Goal: Information Seeking & Learning: Learn about a topic

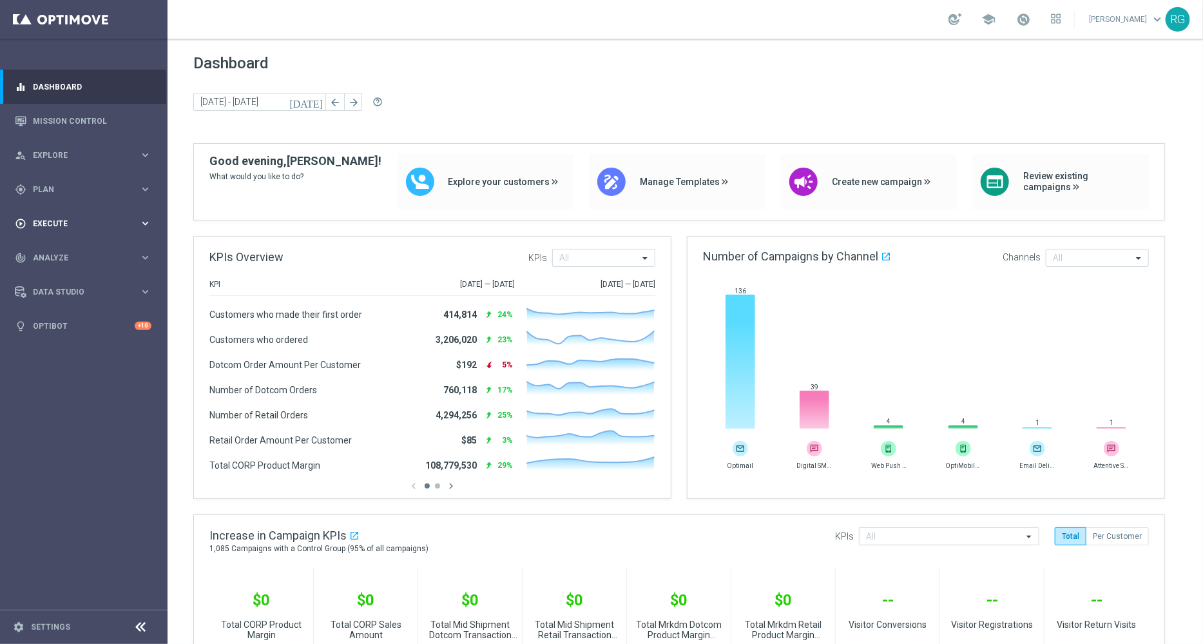
click at [35, 223] on span "Execute" at bounding box center [86, 224] width 106 height 8
click at [56, 189] on span "Plan" at bounding box center [86, 190] width 106 height 8
click at [61, 356] on span "Analyze" at bounding box center [86, 354] width 106 height 8
click at [55, 384] on span "BI Studio" at bounding box center [80, 381] width 92 height 8
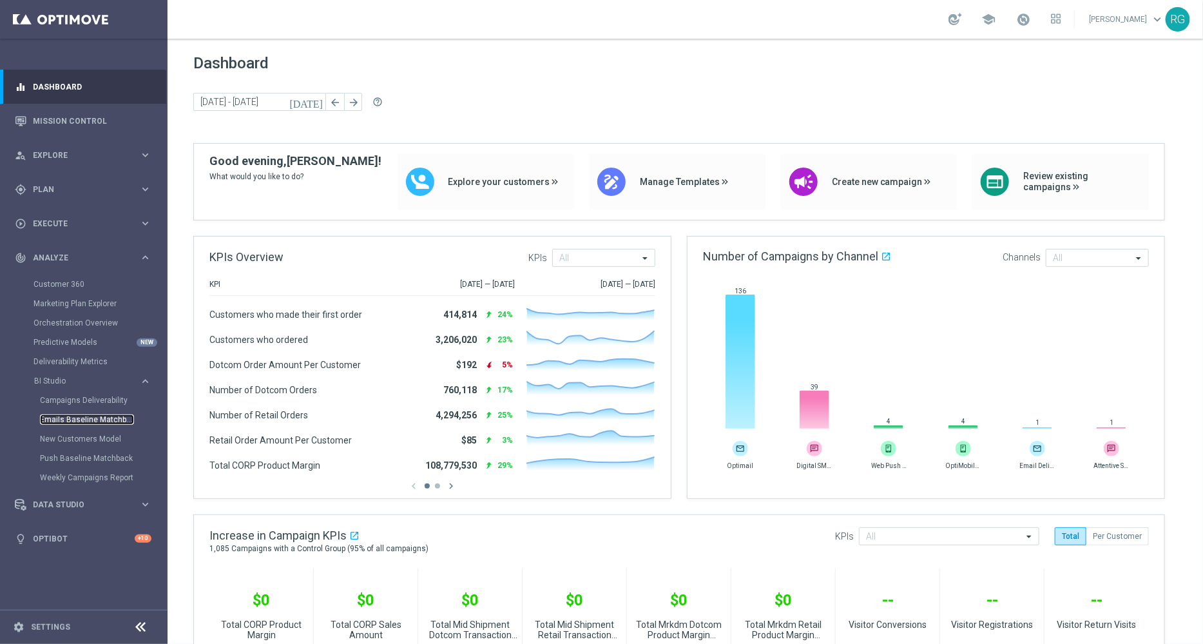
click at [96, 418] on link "Emails Baseline Matchback" at bounding box center [87, 419] width 94 height 10
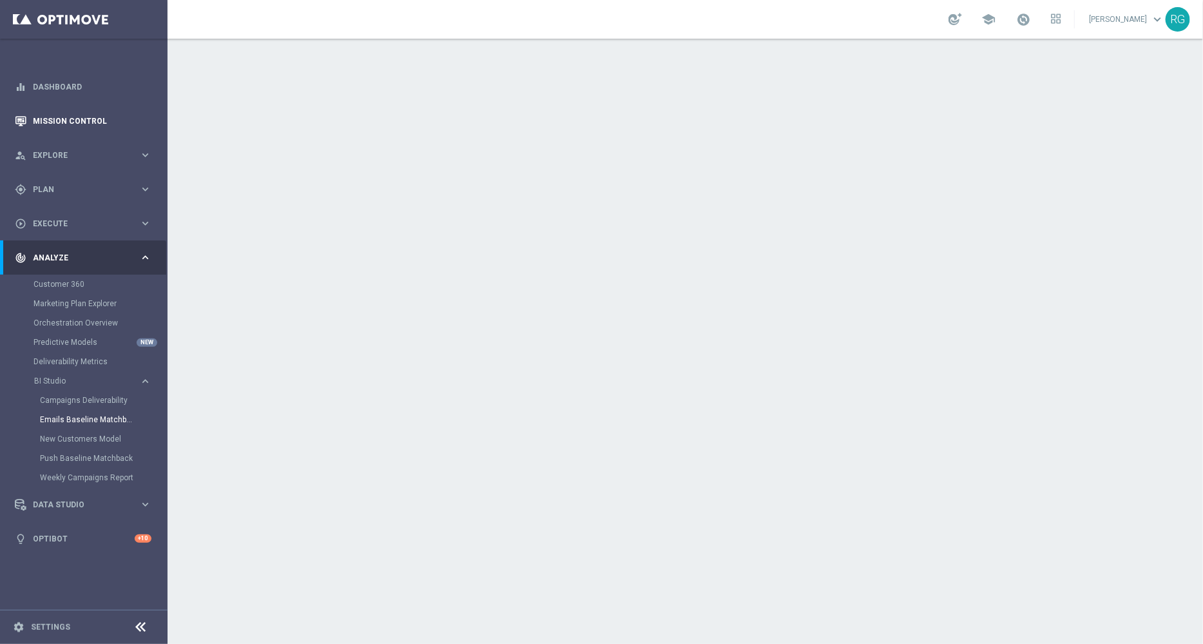
click at [102, 124] on link "Mission Control" at bounding box center [92, 121] width 119 height 34
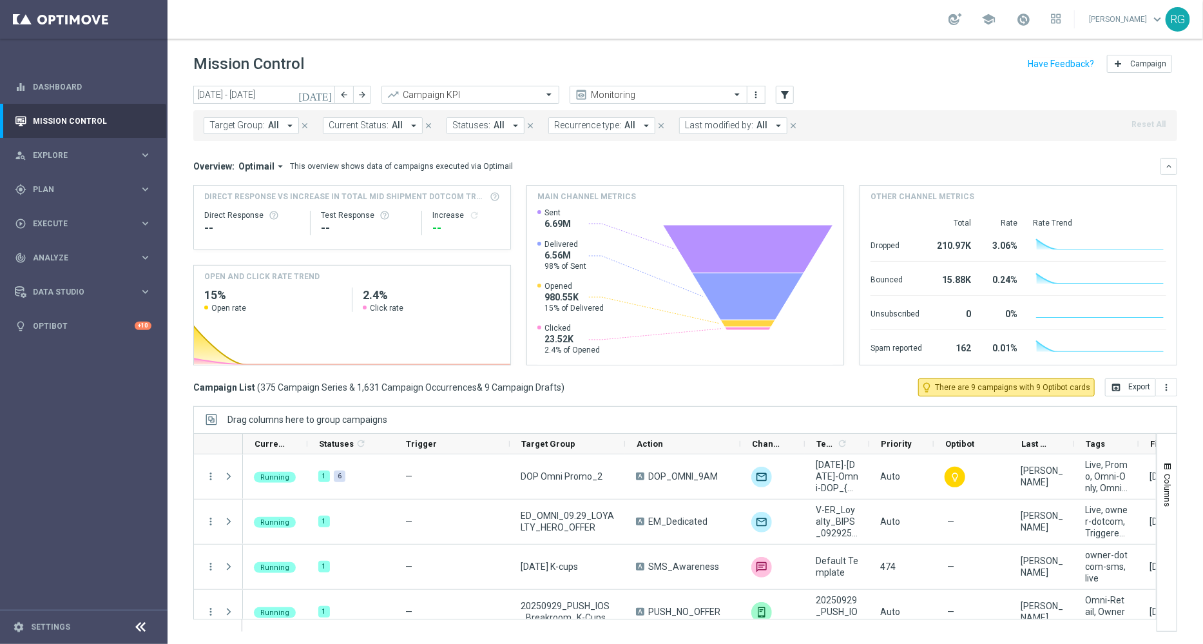
click at [324, 93] on icon "[DATE]" at bounding box center [315, 95] width 35 height 12
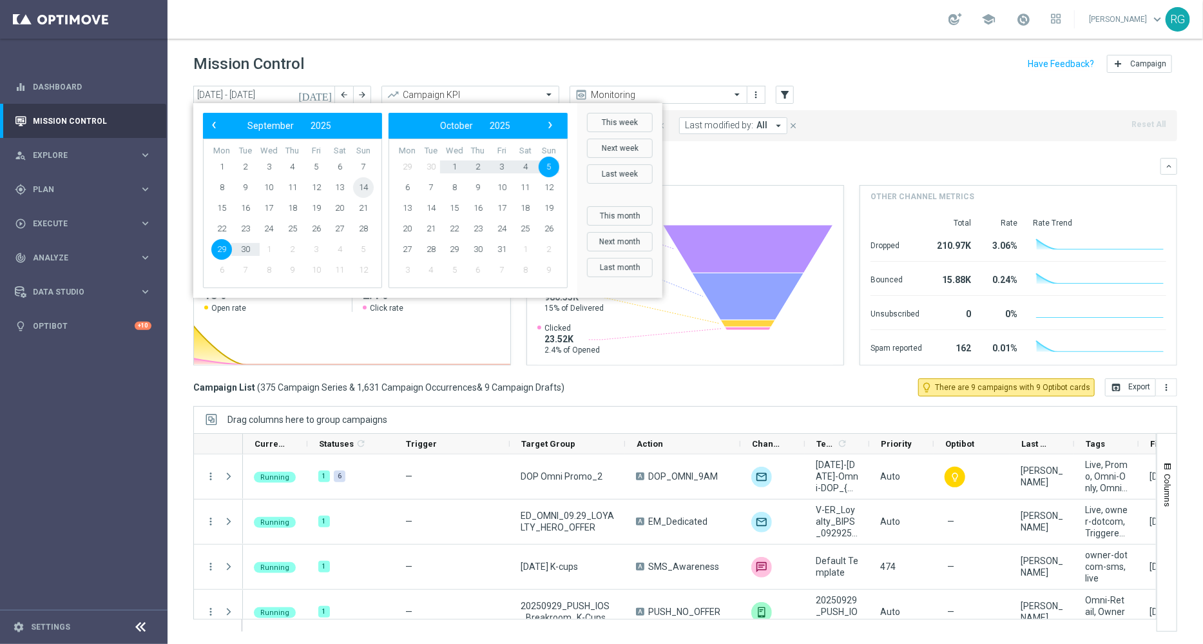
click at [360, 186] on span "14" at bounding box center [363, 187] width 21 height 21
click at [342, 204] on span "20" at bounding box center [339, 208] width 21 height 21
type input "[DATE] - [DATE]"
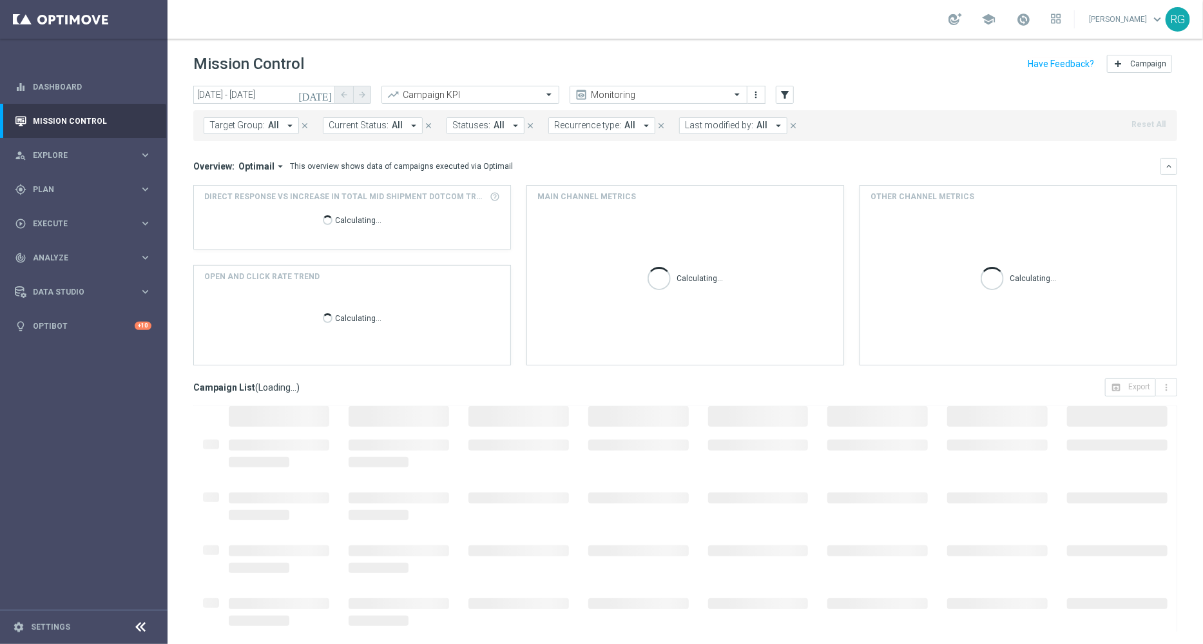
click at [454, 63] on div "Mission Control add Campaign" at bounding box center [685, 64] width 984 height 25
click at [499, 99] on input "text" at bounding box center [458, 95] width 138 height 11
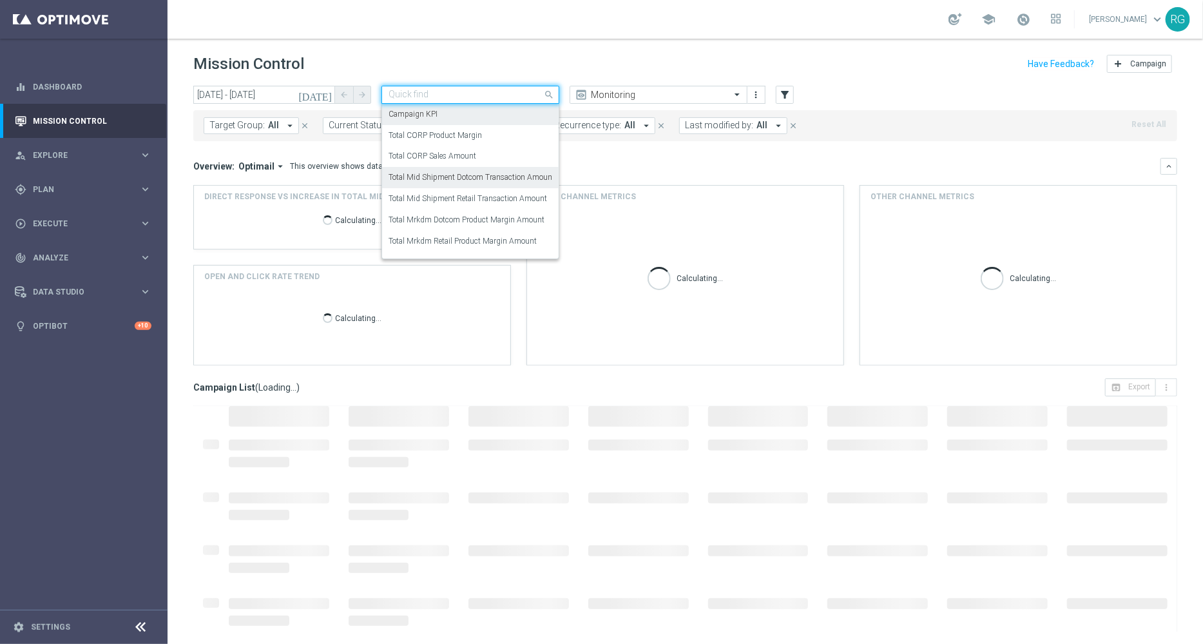
click at [517, 175] on label "Total Mid Shipment Dotcom Transaction Amount" at bounding box center [472, 177] width 166 height 11
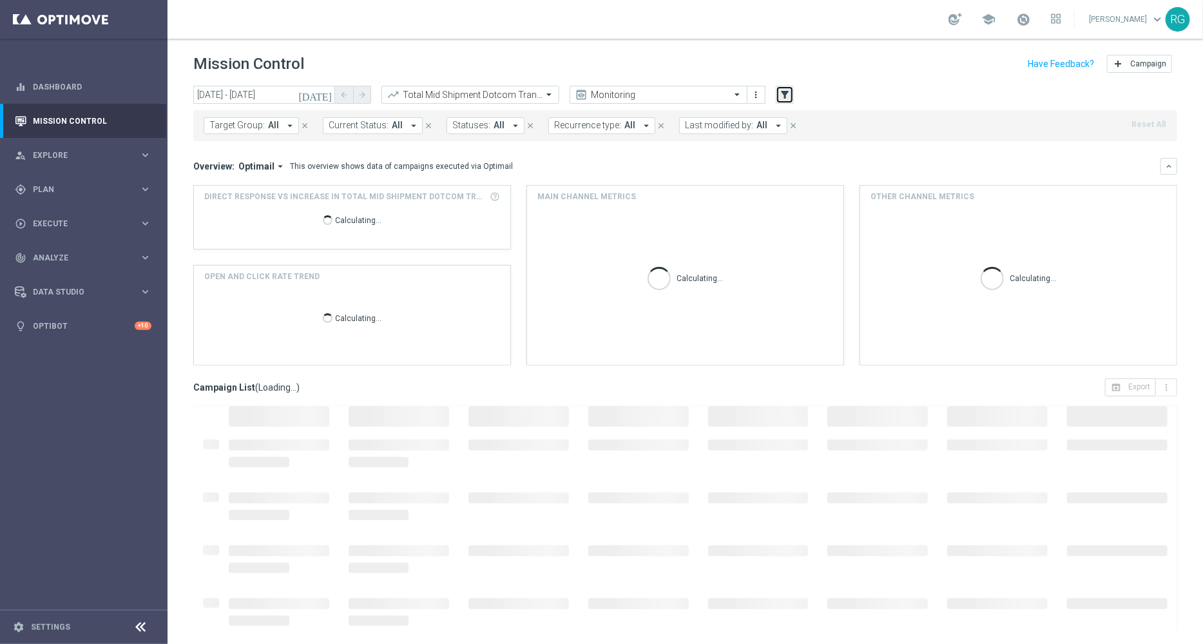
click at [778, 93] on button "filter_alt" at bounding box center [785, 95] width 18 height 18
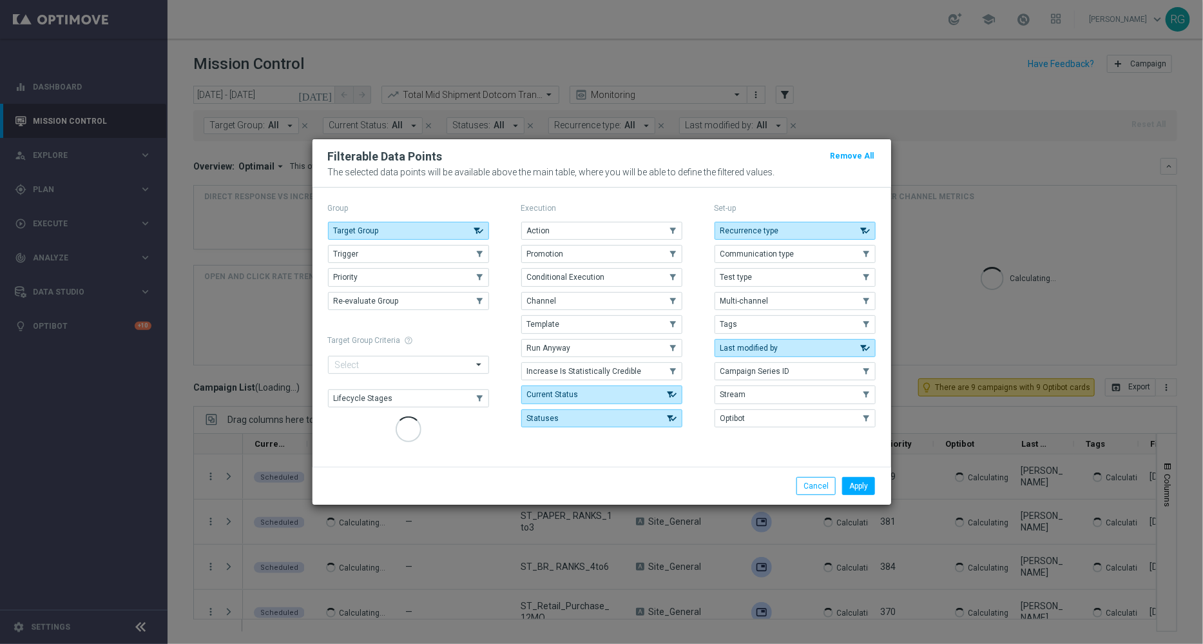
click at [449, 217] on div "Group" at bounding box center [408, 208] width 161 height 17
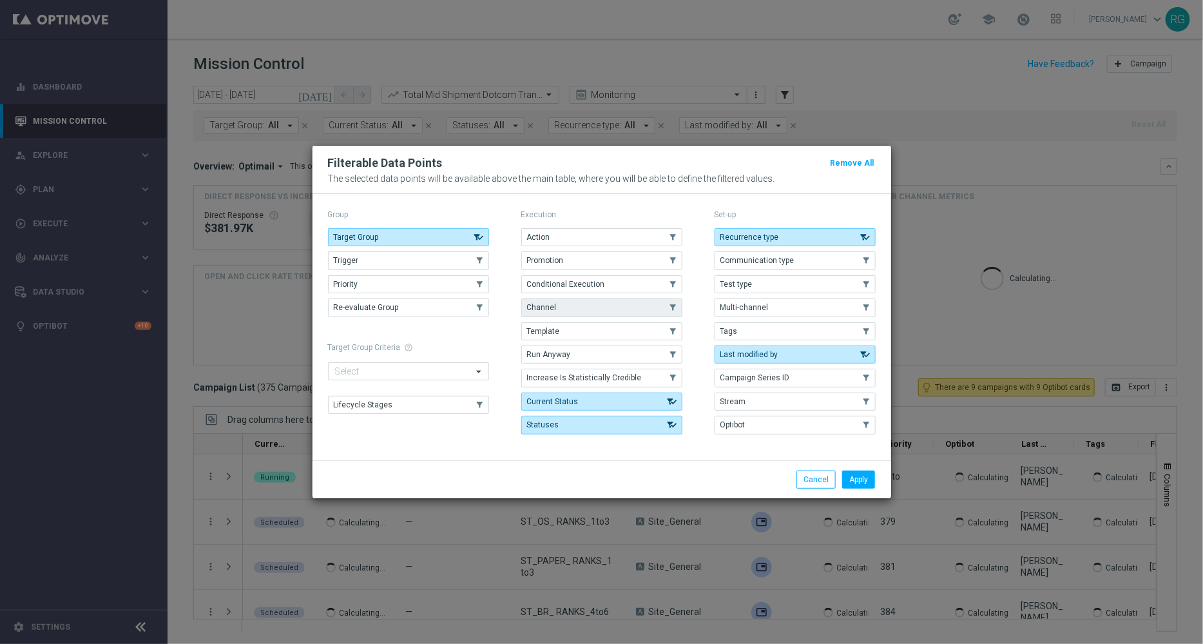
click at [475, 245] on button "Target Group" at bounding box center [408, 237] width 161 height 18
click at [625, 395] on button "Current Status" at bounding box center [601, 401] width 161 height 18
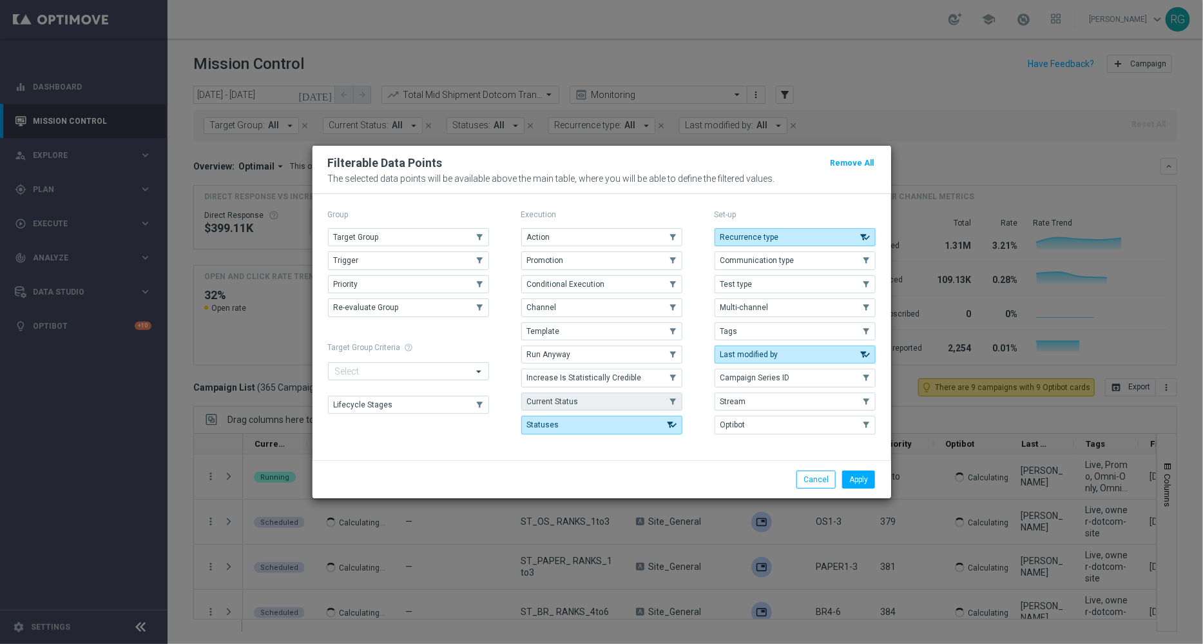
click at [666, 397] on icon "button" at bounding box center [673, 401] width 15 height 9
click at [669, 417] on button "Statuses" at bounding box center [601, 425] width 161 height 18
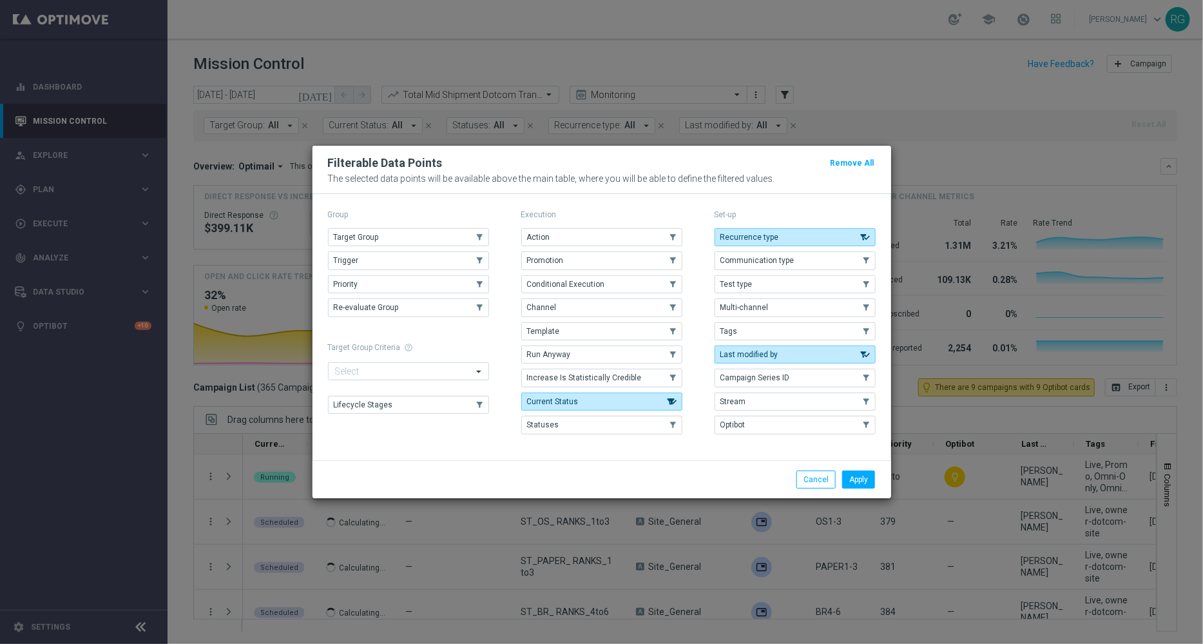
click at [672, 401] on icon "button" at bounding box center [672, 401] width 12 height 9
click at [801, 238] on button "Recurrence type" at bounding box center [795, 237] width 161 height 18
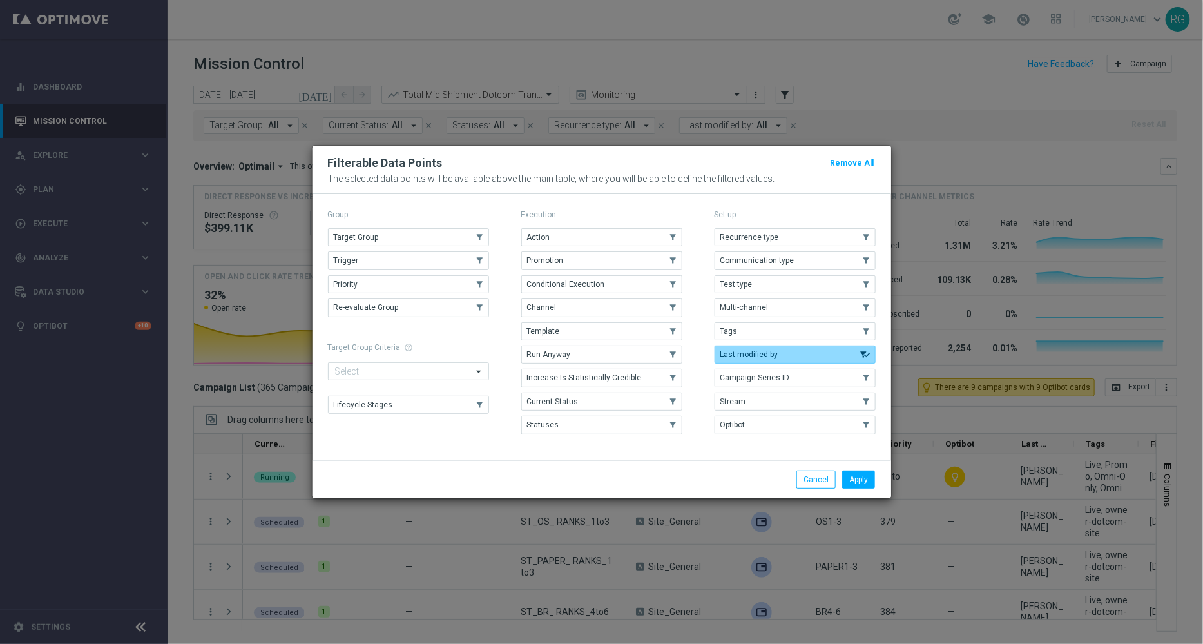
click at [804, 351] on button "Last modified by" at bounding box center [795, 354] width 161 height 18
click at [798, 334] on button "Tags" at bounding box center [795, 331] width 161 height 18
click at [864, 474] on button "Apply" at bounding box center [858, 479] width 33 height 18
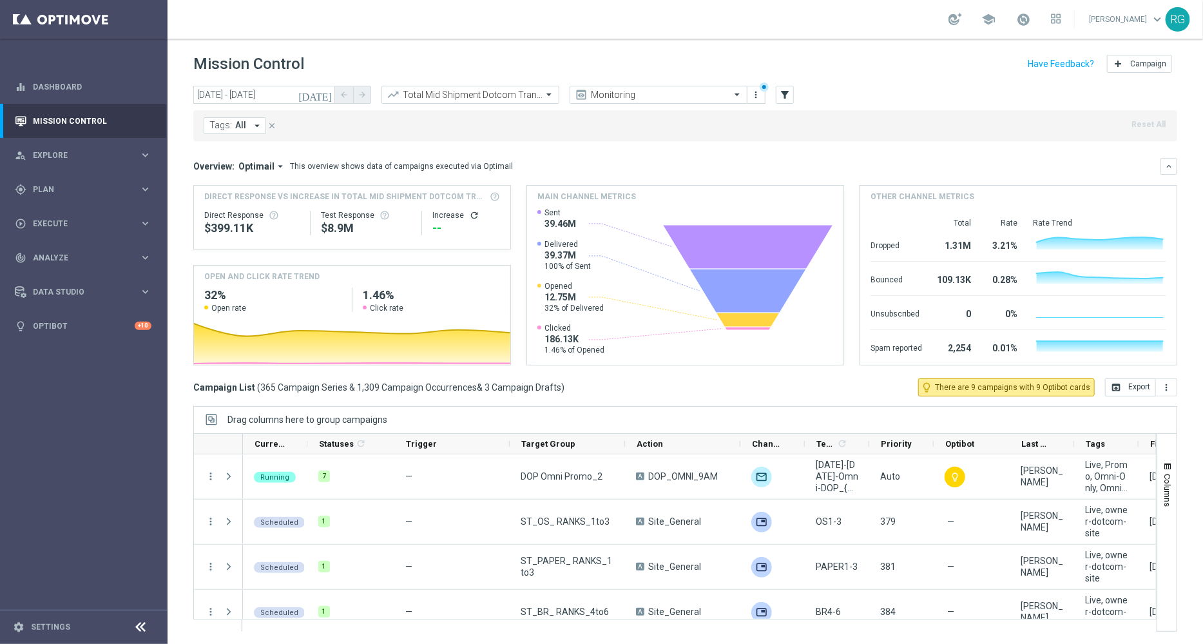
click at [251, 126] on icon "arrow_drop_down" at bounding box center [257, 126] width 12 height 12
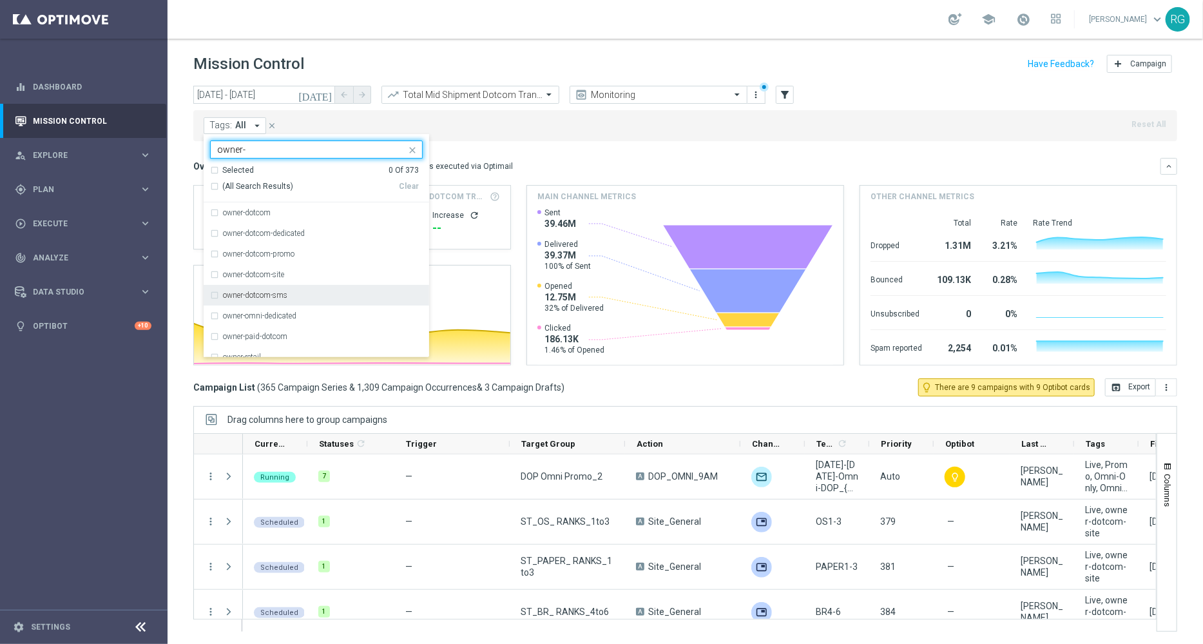
click at [255, 290] on div "owner-dotcom-sms" at bounding box center [316, 295] width 213 height 21
type input "owner-"
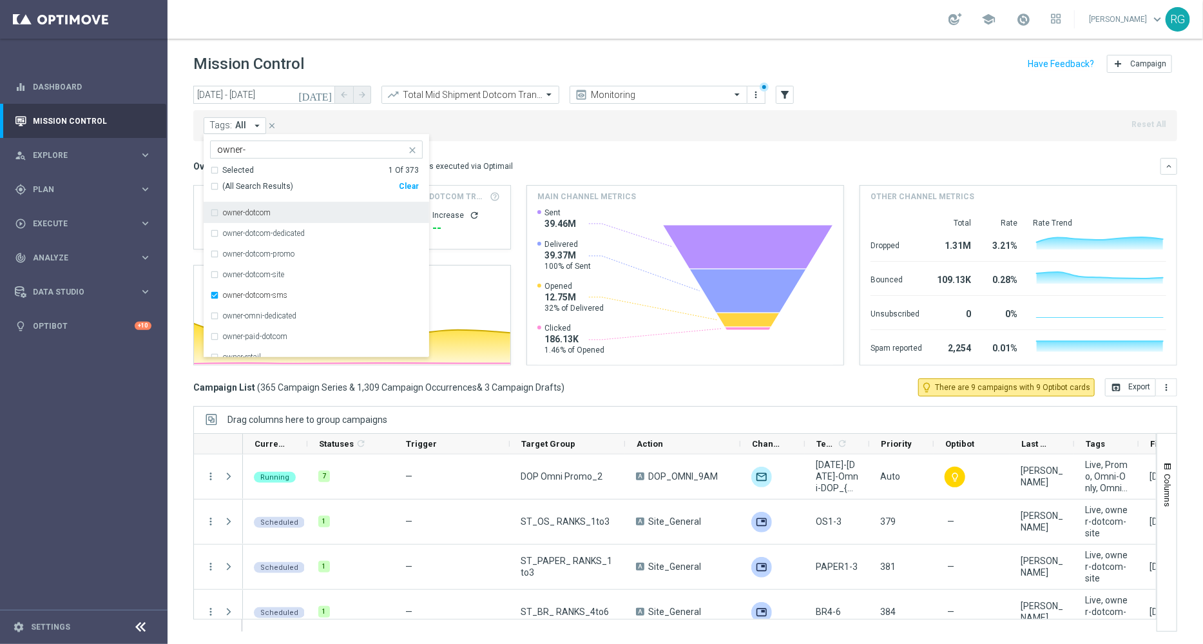
click at [634, 158] on div "Overview: Optimail arrow_drop_down This overview shows data of campaigns execut…" at bounding box center [685, 166] width 984 height 17
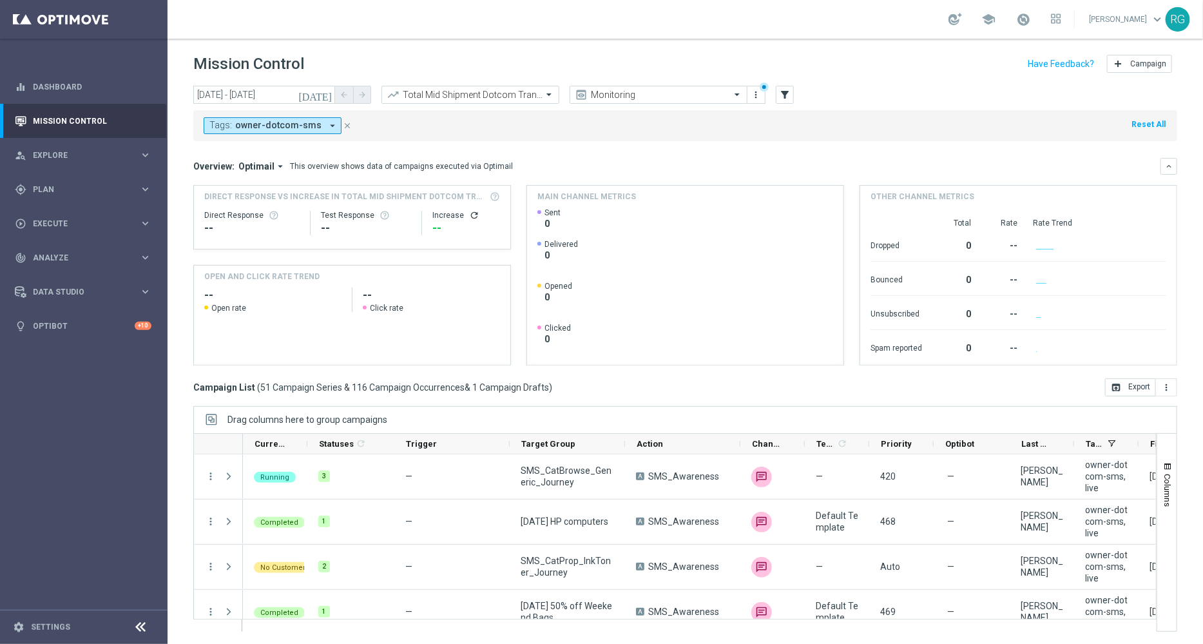
scroll to position [0, 186]
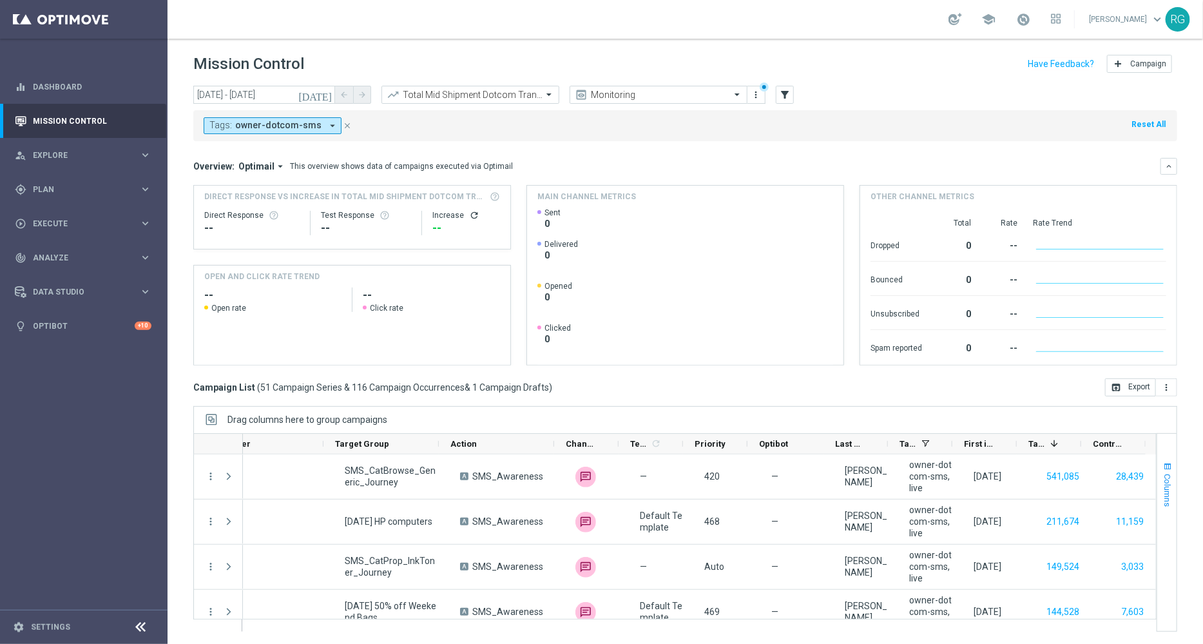
click at [1170, 468] on span "button" at bounding box center [1168, 466] width 10 height 10
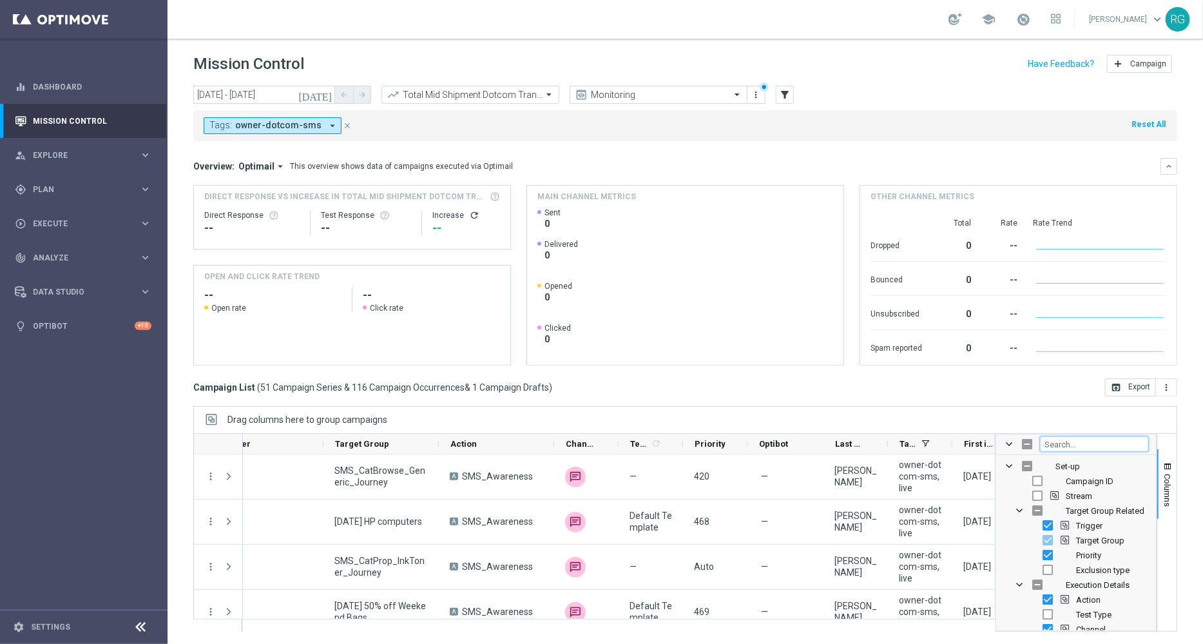
click at [1057, 443] on input "Filter Columns Input" at bounding box center [1094, 443] width 109 height 15
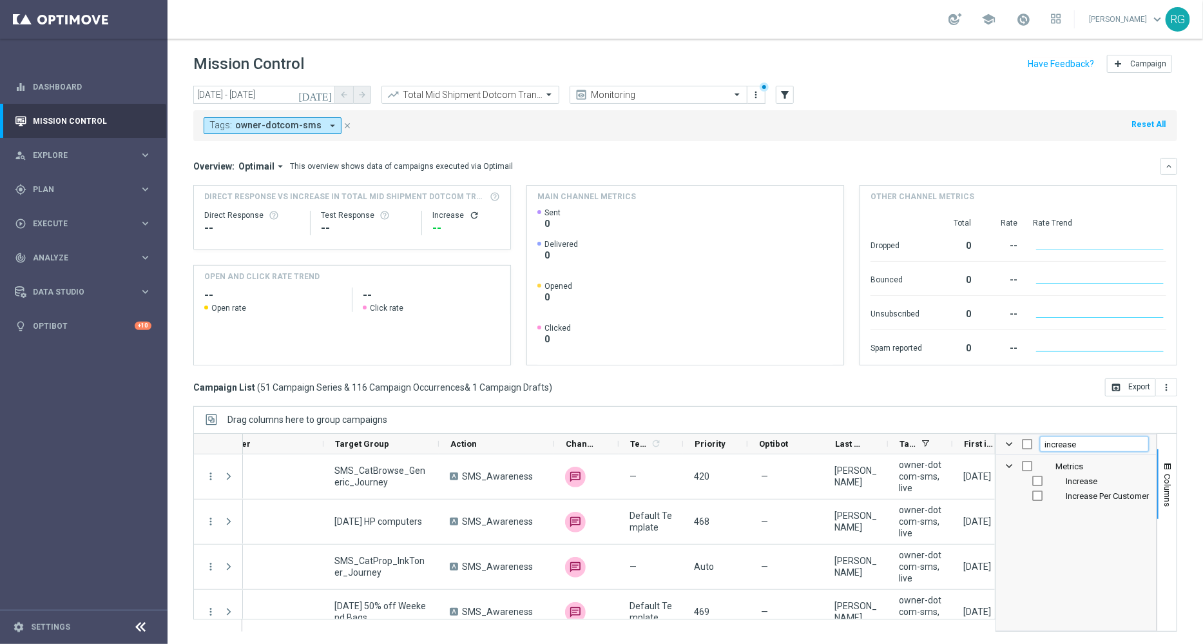
type input "increase"
click at [1035, 481] on input "Press SPACE to toggle visibility (hidden)" at bounding box center [1037, 481] width 10 height 10
checkbox input "true"
checkbox input "false"
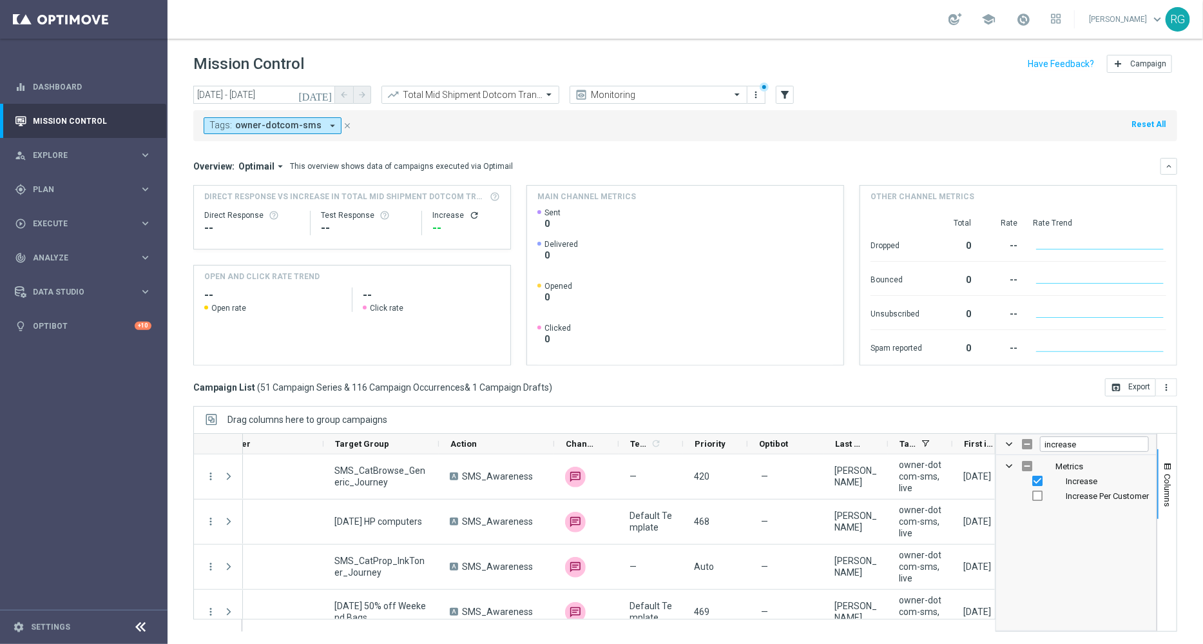
click at [1177, 471] on div "Columns increase Metrics Increase Increase Per Customer" at bounding box center [1087, 532] width 182 height 198
click at [1169, 470] on span "button" at bounding box center [1168, 466] width 10 height 10
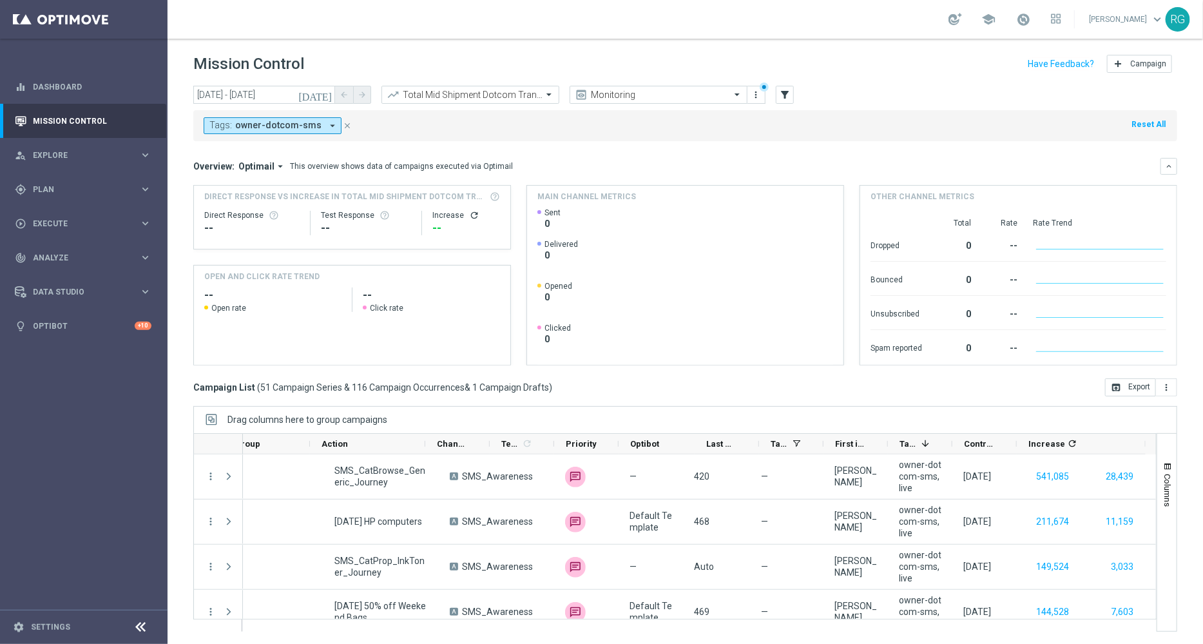
scroll to position [0, 315]
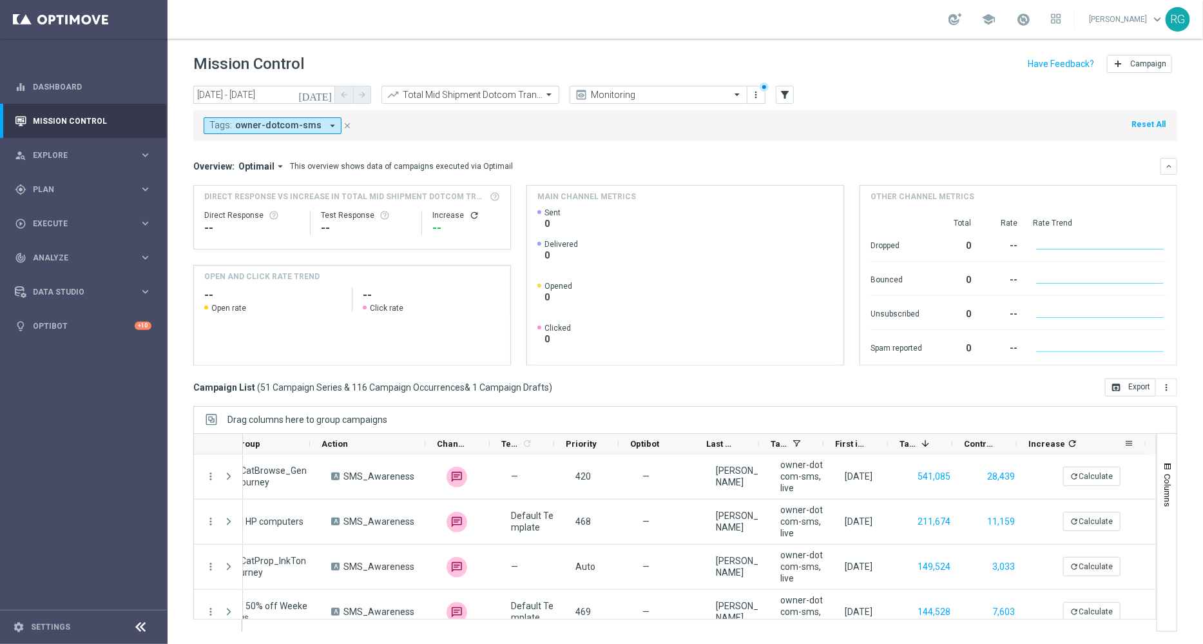
click at [1067, 441] on icon "refresh" at bounding box center [1072, 443] width 10 height 10
click at [1134, 391] on button "open_in_browser Export" at bounding box center [1130, 387] width 51 height 18
click at [518, 95] on input "text" at bounding box center [458, 95] width 138 height 11
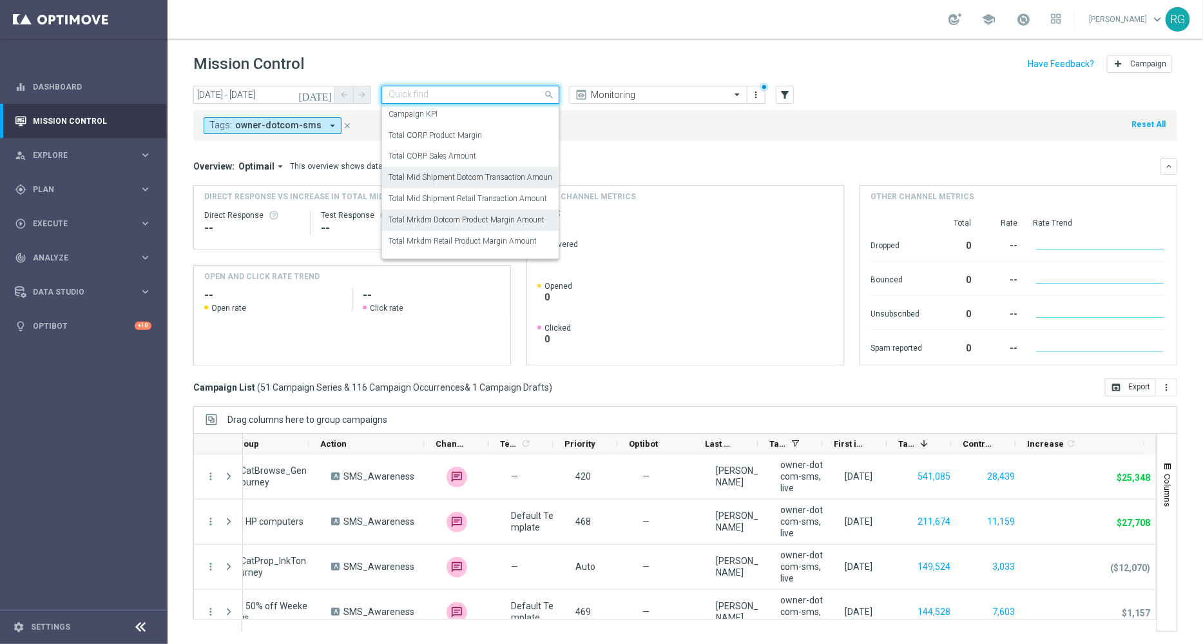
click at [481, 216] on label "Total Mrkdm Dotcom Product Margin Amount" at bounding box center [467, 220] width 156 height 11
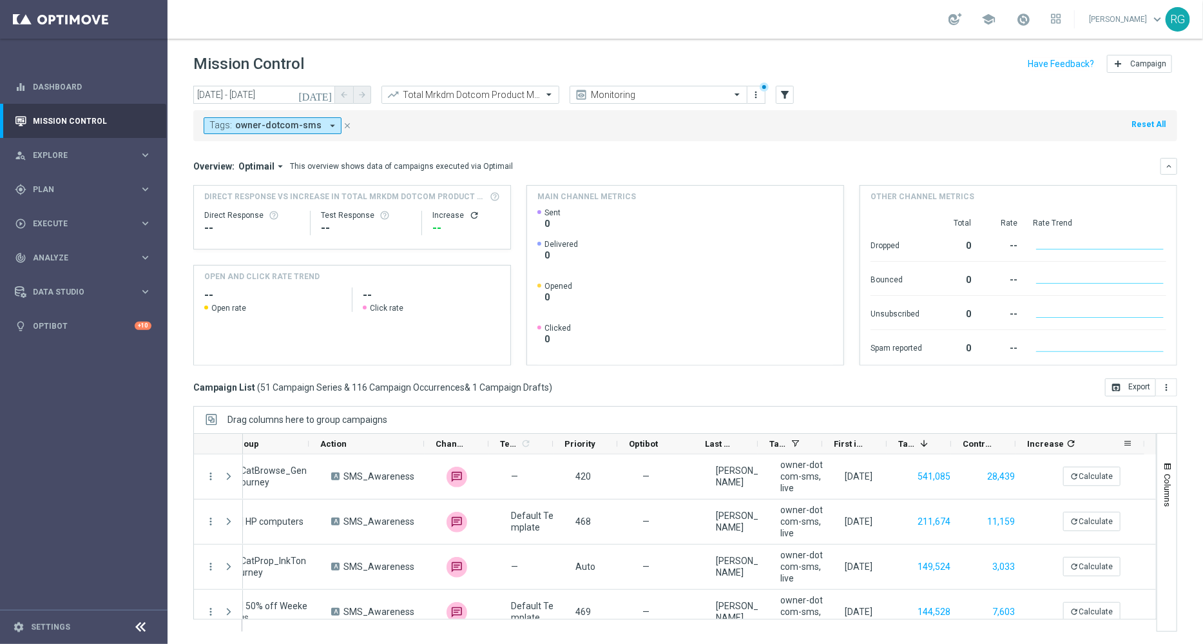
click at [1066, 443] on icon "refresh" at bounding box center [1071, 443] width 10 height 10
click at [1143, 383] on button "open_in_browser Export" at bounding box center [1130, 387] width 51 height 18
